Goal: Task Accomplishment & Management: Use online tool/utility

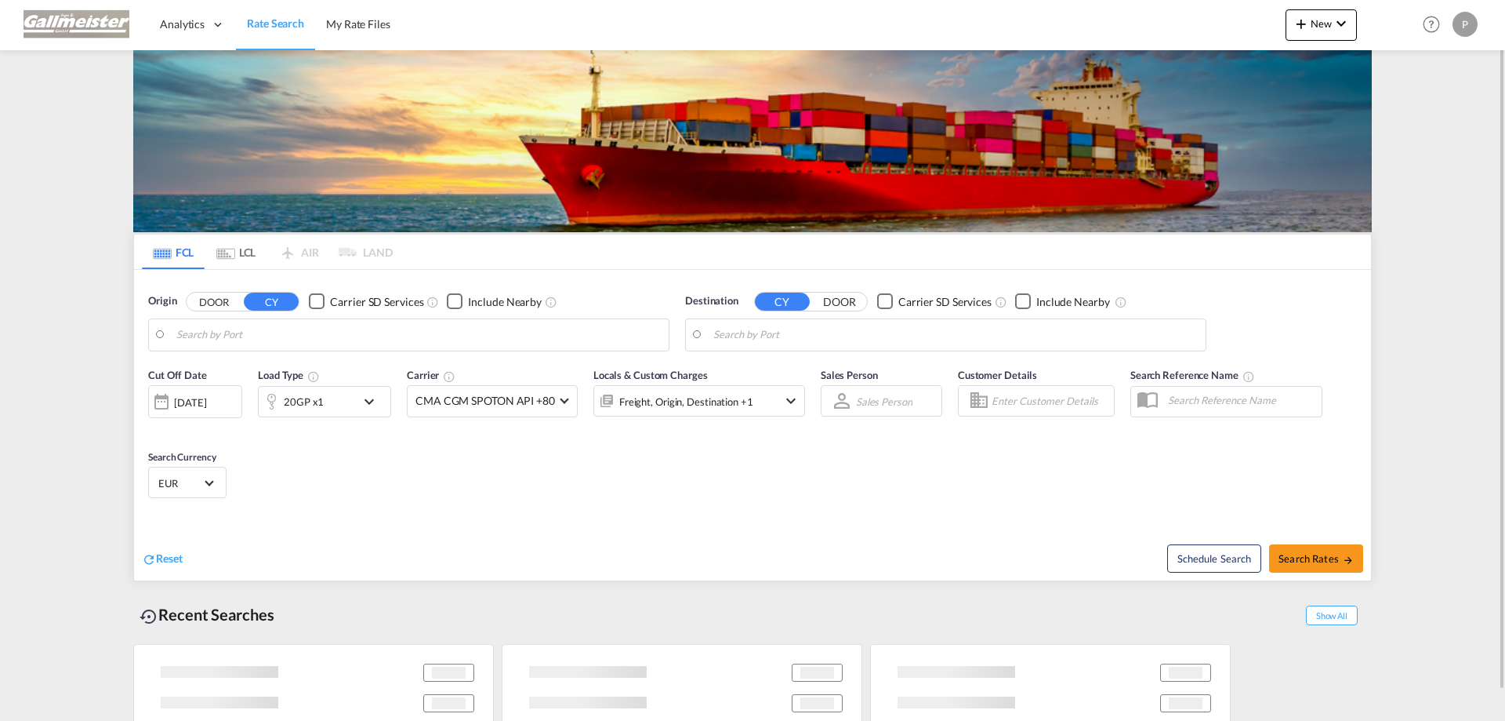
type input "[GEOGRAPHIC_DATA], NLRTM"
type input "Da Nang, VNDAD"
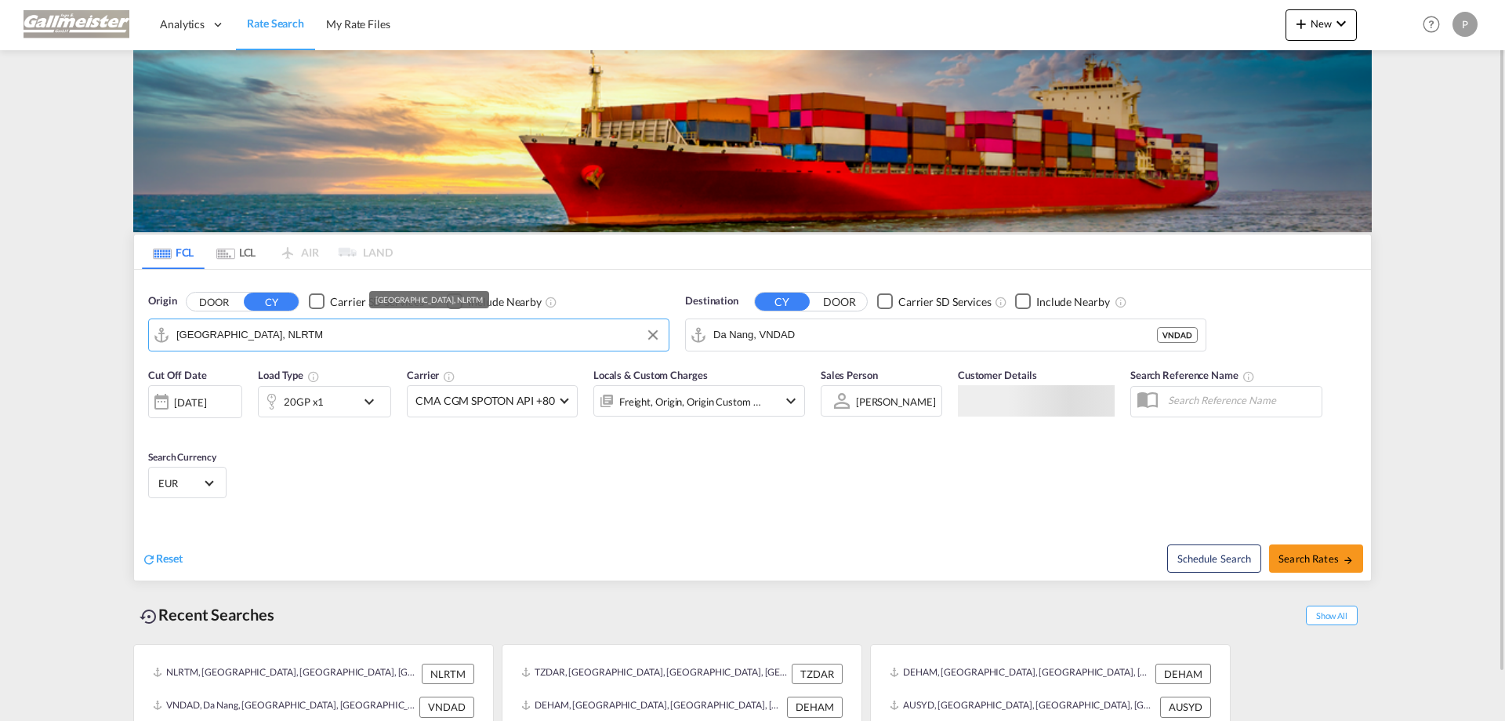
click at [353, 330] on input "[GEOGRAPHIC_DATA], NLRTM" at bounding box center [418, 335] width 485 height 24
click at [266, 335] on input "[GEOGRAPHIC_DATA], NLRTM" at bounding box center [418, 335] width 485 height 24
drag, startPoint x: 273, startPoint y: 335, endPoint x: 175, endPoint y: 335, distance: 98.0
click at [175, 335] on md-input-container "[GEOGRAPHIC_DATA], NLRTM" at bounding box center [409, 334] width 520 height 31
paste input "[GEOGRAPHIC_DATA]"
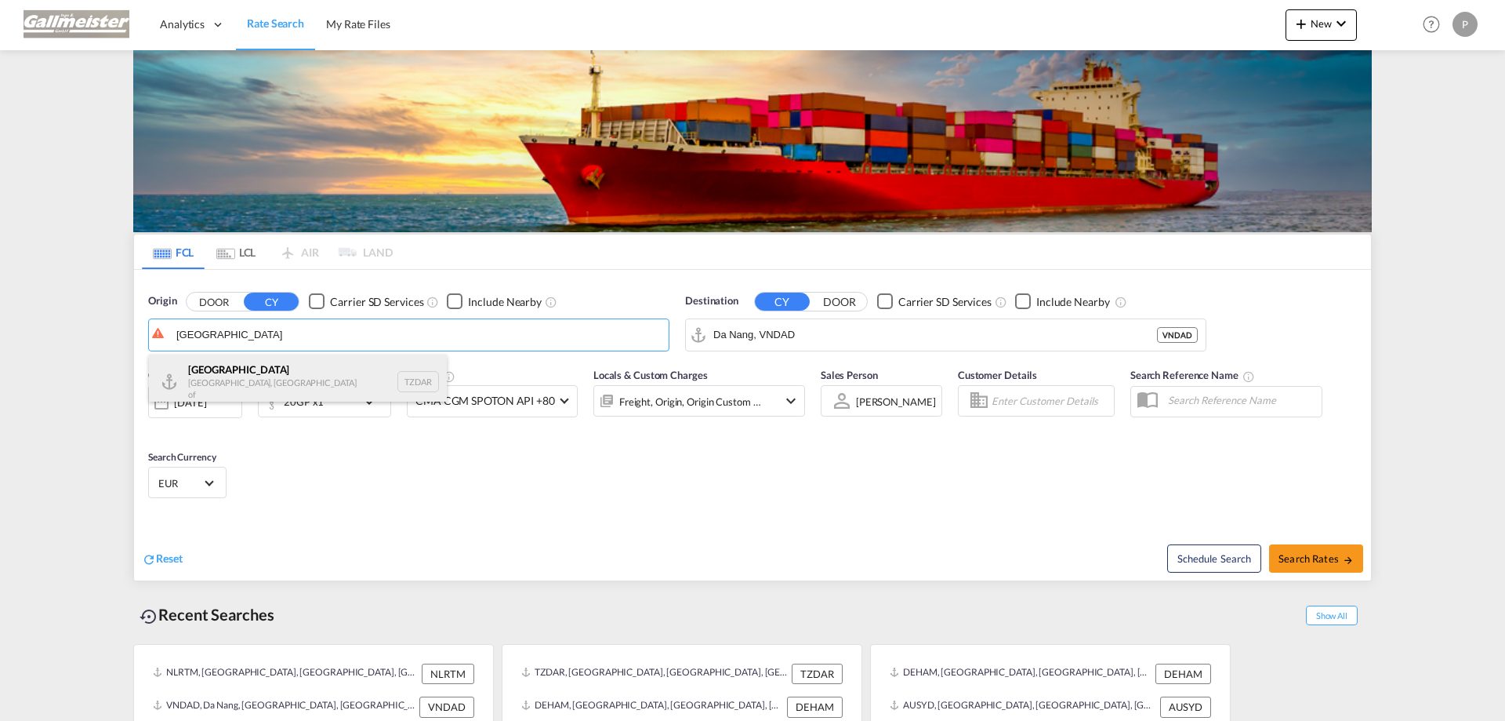
click at [227, 379] on div "[GEOGRAPHIC_DATA] [GEOGRAPHIC_DATA], [GEOGRAPHIC_DATA]" at bounding box center [298, 381] width 298 height 54
type input "[GEOGRAPHIC_DATA], TZDAR"
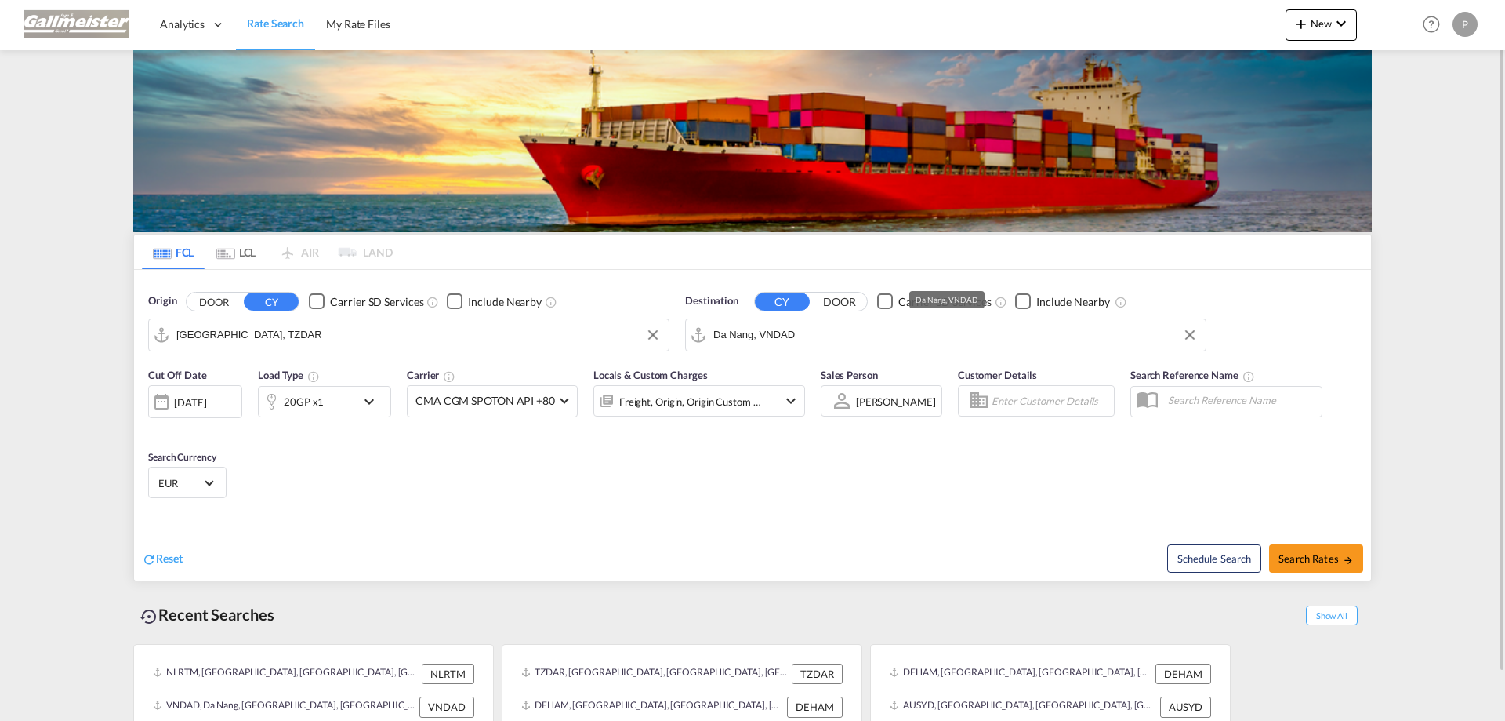
click at [839, 333] on input "Da Nang, VNDAD" at bounding box center [956, 335] width 485 height 24
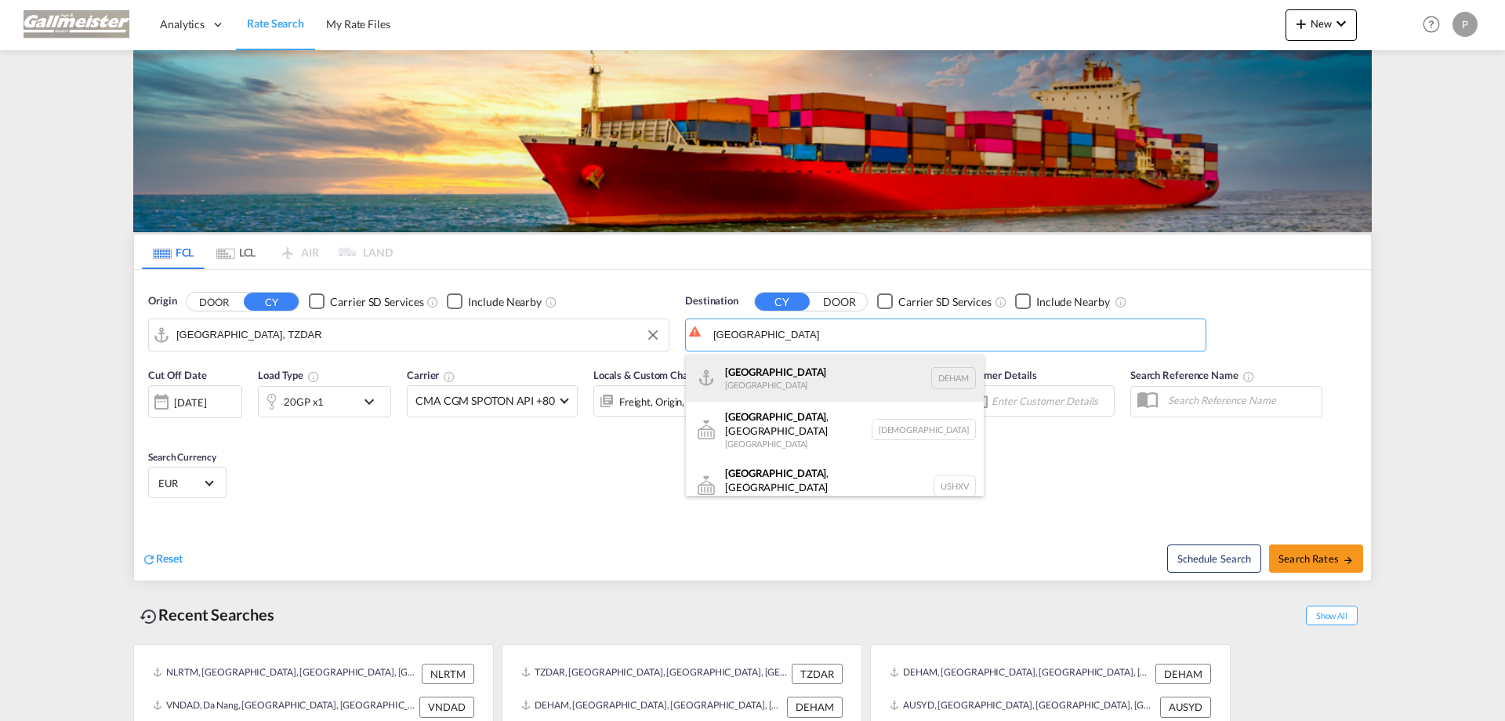
click at [826, 374] on div "Hamburg [GEOGRAPHIC_DATA] [GEOGRAPHIC_DATA]" at bounding box center [835, 377] width 298 height 47
type input "[GEOGRAPHIC_DATA], [GEOGRAPHIC_DATA]"
